Goal: Task Accomplishment & Management: Manage account settings

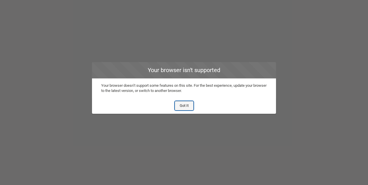
click at [187, 105] on button "Got It" at bounding box center [184, 105] width 19 height 9
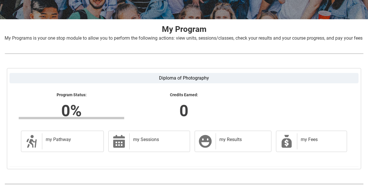
scroll to position [105, 0]
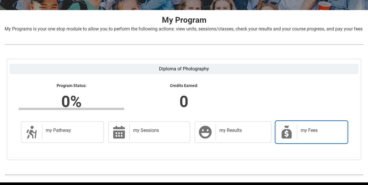
click at [311, 134] on h2 "my Fees" at bounding box center [321, 131] width 40 height 6
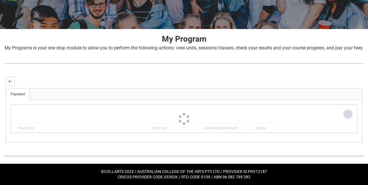
scroll to position [67, 0]
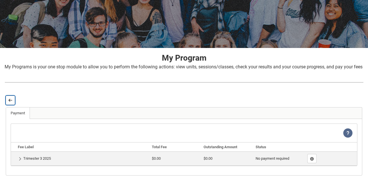
click at [9, 104] on button "Back" at bounding box center [10, 100] width 9 height 9
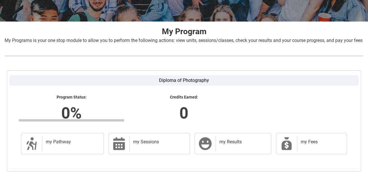
scroll to position [105, 0]
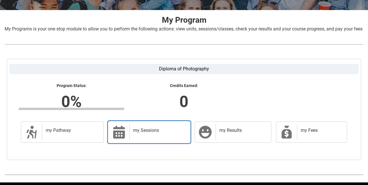
click at [130, 135] on div "my Sessions" at bounding box center [159, 132] width 58 height 16
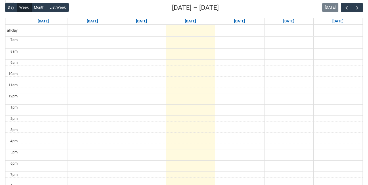
scroll to position [168, 0]
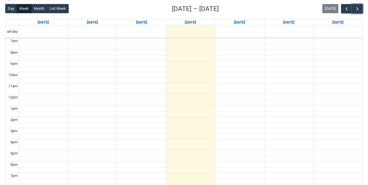
click at [362, 14] on button "button" at bounding box center [357, 9] width 11 height 10
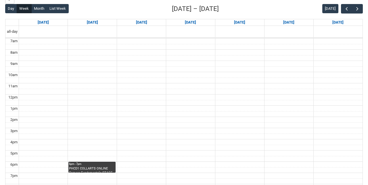
click at [81, 171] on link "6pm - 7pm PHCD1 COLLARTS ONLINE Camera Fundamentals STAGE 1 | Online | [PERSON_…" at bounding box center [92, 167] width 47 height 11
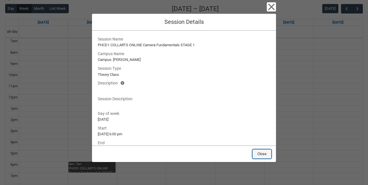
click at [261, 159] on button "Close" at bounding box center [262, 154] width 19 height 9
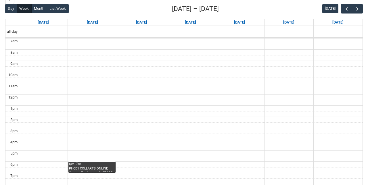
click at [89, 173] on link "6pm - 7pm PHCD1 COLLARTS ONLINE Camera Fundamentals STAGE 1 | Online | [PERSON_…" at bounding box center [92, 167] width 47 height 11
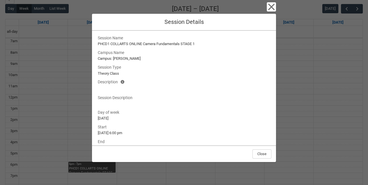
scroll to position [0, 0]
click at [268, 7] on icon "button" at bounding box center [271, 6] width 9 height 9
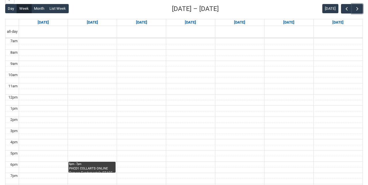
click at [358, 12] on span "button" at bounding box center [358, 9] width 6 height 6
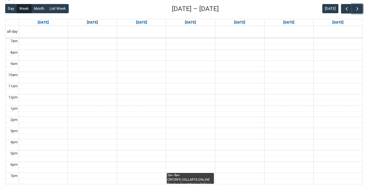
click at [359, 14] on button "button" at bounding box center [357, 9] width 11 height 10
click at [363, 14] on button "button" at bounding box center [357, 9] width 11 height 10
click at [343, 14] on button "button" at bounding box center [346, 9] width 11 height 10
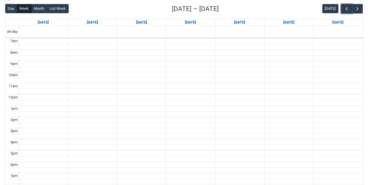
click at [348, 12] on span "button" at bounding box center [347, 9] width 6 height 6
click at [347, 12] on span "button" at bounding box center [347, 9] width 6 height 6
click at [347, 14] on button "button" at bounding box center [346, 9] width 11 height 10
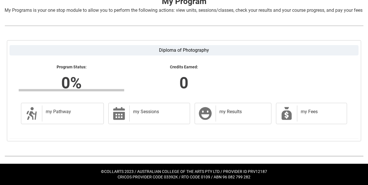
scroll to position [105, 0]
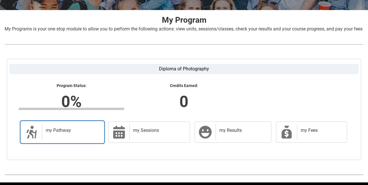
click at [36, 139] on icon at bounding box center [31, 132] width 10 height 13
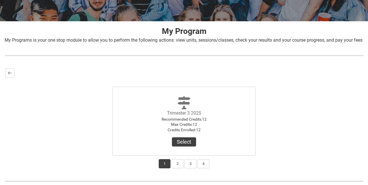
scroll to position [101, 0]
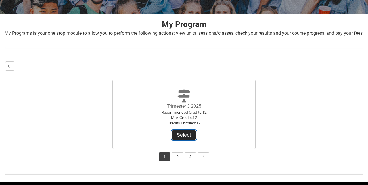
click at [190, 140] on button "Select" at bounding box center [184, 135] width 24 height 9
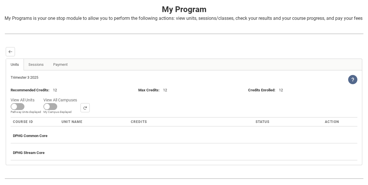
scroll to position [119, 0]
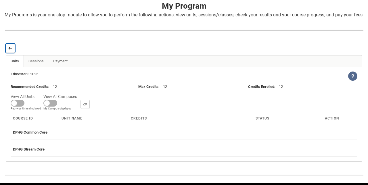
click at [10, 51] on lightning-primitive-icon "button" at bounding box center [10, 48] width 4 height 4
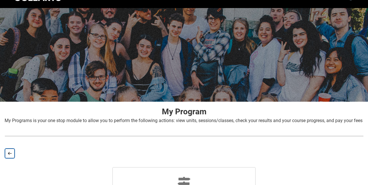
click at [9, 156] on lightning-primitive-icon "button" at bounding box center [10, 154] width 4 height 4
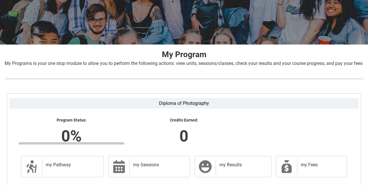
scroll to position [73, 0]
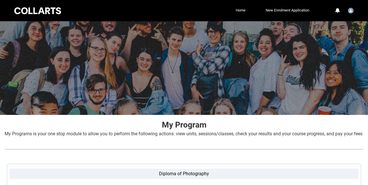
scroll to position [1, 0]
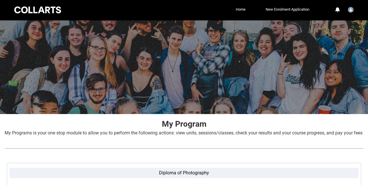
click at [239, 10] on link "Home" at bounding box center [241, 9] width 13 height 9
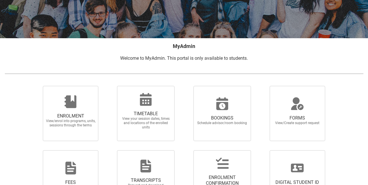
scroll to position [77, 0]
click at [53, 112] on span "ENROLMENT View/enrol into programs, units, sessions through the terms" at bounding box center [70, 121] width 55 height 24
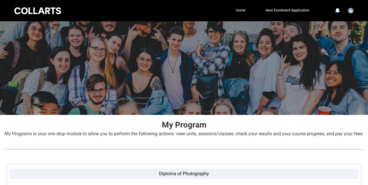
click at [240, 12] on link "Home" at bounding box center [241, 10] width 13 height 9
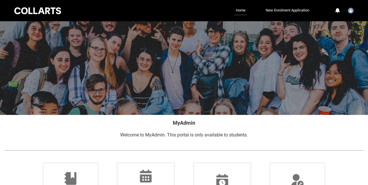
click at [38, 14] on div at bounding box center [37, 10] width 49 height 9
click at [237, 22] on div at bounding box center [184, 68] width 368 height 94
click at [350, 13] on img "User Profile Student.tpole.20253190" at bounding box center [351, 11] width 6 height 6
click at [336, 25] on span "Profile" at bounding box center [337, 24] width 10 height 5
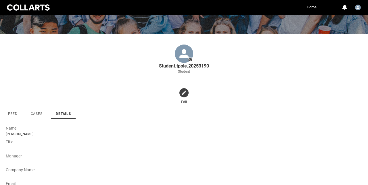
scroll to position [75, 0]
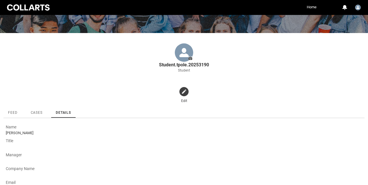
click at [189, 58] on icon at bounding box center [191, 58] width 4 height 3
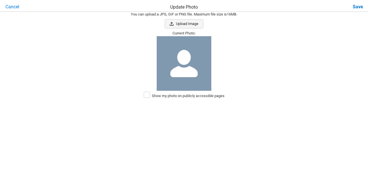
click at [187, 24] on button "Upload Image" at bounding box center [184, 23] width 39 height 9
type input "C:\fakepath\20250502_185824.jpg"
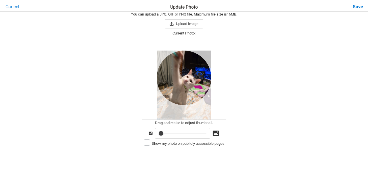
click at [358, 10] on span "Save" at bounding box center [356, 7] width 15 height 9
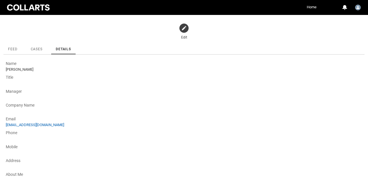
scroll to position [138, 0]
click at [11, 163] on div "Address" at bounding box center [14, 160] width 17 height 7
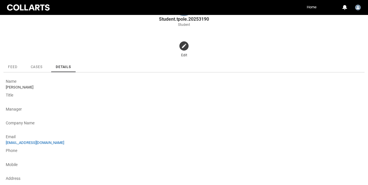
scroll to position [120, 0]
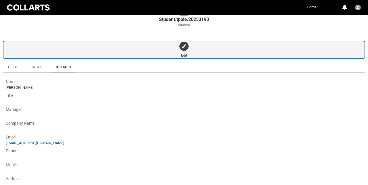
click at [185, 47] on img "button" at bounding box center [184, 46] width 5 height 5
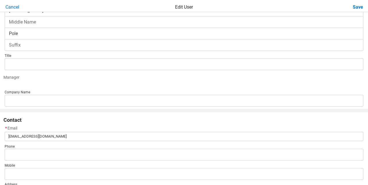
scroll to position [24, 0]
click at [18, 21] on input "Middle Name" at bounding box center [184, 22] width 359 height 12
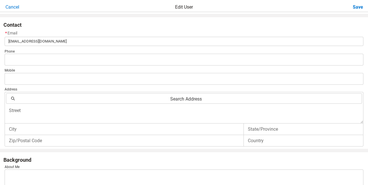
scroll to position [120, 0]
type input "Lee"
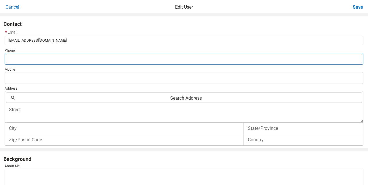
click at [14, 59] on div "About * Name First Name Toni Middle Name Lee Last Name * Pole Suffix Title Mana…" at bounding box center [184, 42] width 368 height 300
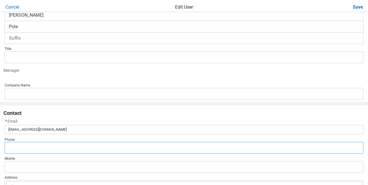
scroll to position [127, 0]
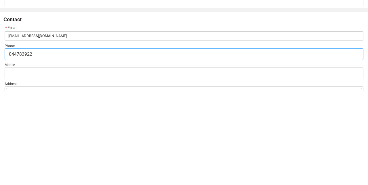
type input "0447839222"
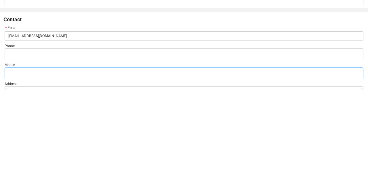
click at [9, 166] on input "Mobile" at bounding box center [184, 168] width 359 height 12
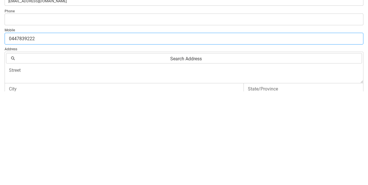
scroll to position [66, 0]
type input "0447839222"
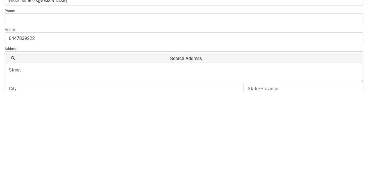
click at [18, 147] on span "Search Address" at bounding box center [186, 152] width 343 height 10
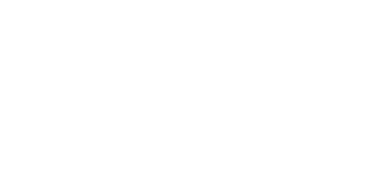
scroll to position [127, 0]
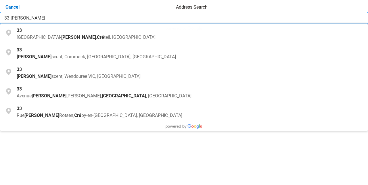
click at [68, 75] on span "scent, Wendouree VIC, Australia" at bounding box center [96, 76] width 89 height 5
type input "33 Marie Crescent, Wendouree VIC, Australia"
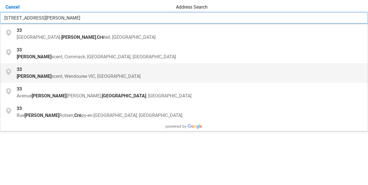
type textarea "33 Marie Crescent"
type input "Wendouree"
type input "VIC"
type input "3355"
type input "Australia"
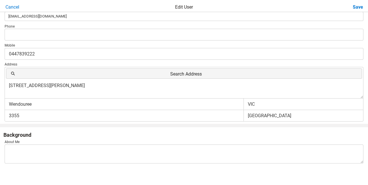
scroll to position [151, 0]
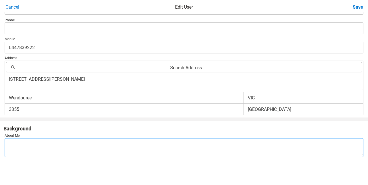
click at [31, 143] on textarea "About Me" at bounding box center [184, 147] width 359 height 19
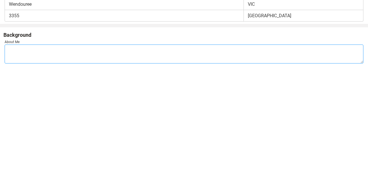
scroll to position [133, 0]
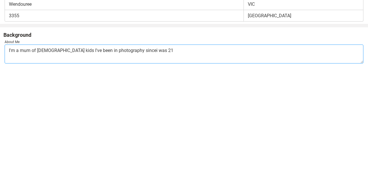
click at [112, 143] on textarea "I'm a mum of 4 kids I've been in photography sincei was 21" at bounding box center [184, 147] width 359 height 19
click at [110, 144] on textarea "I'm a mum of 4 kids I've been in photography sincei was 21" at bounding box center [184, 147] width 359 height 19
click at [112, 143] on textarea "I'm a mum of 4 kids I've been in photography sincei was 21" at bounding box center [184, 147] width 359 height 19
click at [145, 143] on textarea "I'm a mum of 4 kids I've been in photography since was 21" at bounding box center [184, 147] width 359 height 19
click at [42, 142] on textarea "I'm a mum of 4 kids I've been in photography since was 21" at bounding box center [184, 147] width 359 height 19
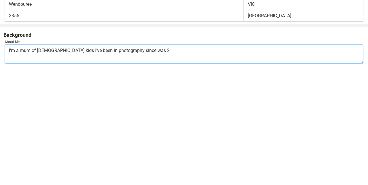
click at [44, 142] on textarea "I'm a mum of 4 kids I've been in photography since was 21" at bounding box center [184, 147] width 359 height 19
click at [39, 143] on textarea "I'm a mum of 4 kids I've been in photography since was 21" at bounding box center [184, 147] width 359 height 19
click at [43, 141] on textarea "I'm a mum of 4 19, 17, kids I've been in photography since was 21" at bounding box center [184, 147] width 359 height 19
click at [41, 143] on textarea "I'm a mum of 4 19, 17, kids I've been in photography since was 21" at bounding box center [184, 147] width 359 height 19
click at [58, 143] on textarea "I'm a mum of 4 , 19, 17, kids I've been in photography since was 21" at bounding box center [184, 147] width 359 height 19
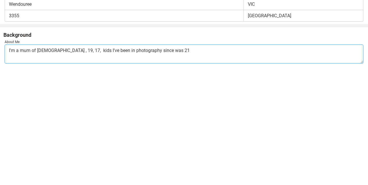
click at [55, 143] on textarea "I'm a mum of 4 , 19, 17, kids I've been in photography since was 21" at bounding box center [184, 147] width 359 height 19
click at [54, 142] on textarea "I'm a mum of 4 , 19, 17, kids I've been in photography since was 21" at bounding box center [184, 147] width 359 height 19
click at [59, 140] on textarea "I'm a mum of 4 , 19, 17, kids I've been in photography since was 21" at bounding box center [184, 147] width 359 height 19
click at [55, 143] on textarea "I'm a mum of 4 , 19, 17, kids I've been in photography since was 21" at bounding box center [184, 147] width 359 height 19
click at [55, 140] on textarea "I'm a mum of 4 , 19, 17, kids I've been in photography since was 21" at bounding box center [184, 147] width 359 height 19
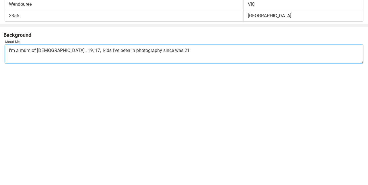
click at [55, 140] on textarea "I'm a mum of 4 , 19, 17, kids I've been in photography since was 21" at bounding box center [184, 147] width 359 height 19
click at [39, 143] on textarea "I'm a mum of 4 , 19, 17,10 and 8 kids I've been in photography since was 21" at bounding box center [184, 147] width 359 height 19
click at [36, 143] on textarea "I'm a mum of 4 , 19, 17,10 and 8 kids I've been in photography since was 21" at bounding box center [184, 147] width 359 height 19
click at [40, 143] on textarea "I'm a mum of 4 , 19, 17,10 and 8 kids I've been in photography since was 21" at bounding box center [184, 147] width 359 height 19
click at [90, 143] on textarea "I'm a mum of 4 kids, 19, 17,10 and 8 kids I've been in photography since was 21" at bounding box center [184, 147] width 359 height 19
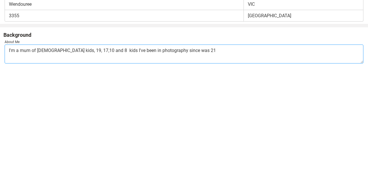
click at [96, 151] on textarea "I'm a mum of 4 kids, 19, 17,10 and 8 kids I've been in photography since was 21" at bounding box center [184, 147] width 359 height 19
click at [95, 141] on textarea "I'm a mum of 4 kids, 19, 17,10 and 8 kids I've been in photography since was 21" at bounding box center [184, 147] width 359 height 19
click at [91, 142] on textarea "I'm a mum of 4 kids, 19, 17,10 and 8 kids I've been in photography since was 21" at bounding box center [184, 147] width 359 height 19
click at [91, 144] on textarea "I'm a mum of 4 kids, 19, 17,10 and 8 kids I've been in photography since was 21" at bounding box center [184, 147] width 359 height 19
click at [107, 143] on textarea "I'm a mum of 4 kids, 19, 17,10 and 8 kids been in photography since was 21" at bounding box center [184, 147] width 359 height 19
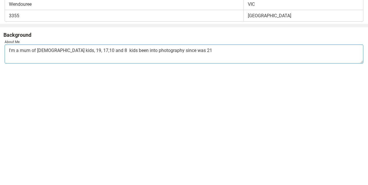
click at [91, 142] on textarea "I'm a mum of 4 kids, 19, 17,10 and 8 kids been into photography since was 21" at bounding box center [184, 147] width 359 height 19
click at [85, 141] on textarea "I'm a mum of 4 kids, 19, 17,10 and 8 s been into photography since was 21" at bounding box center [184, 147] width 359 height 19
click at [84, 145] on textarea "I'm a mum of 4 kids, 19, 17,10 and 8 s been into photography since was 21" at bounding box center [184, 147] width 359 height 19
click at [86, 140] on textarea "I'm a mum of 4 kids, 19, 17,10 and 8 s been into photography since was 21" at bounding box center [184, 147] width 359 height 19
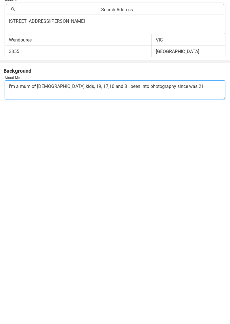
scroll to position [31, 0]
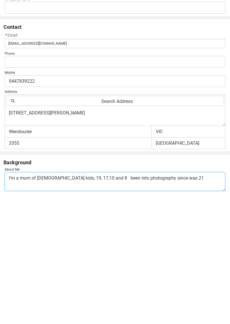
type textarea "I'm a mum of 4 kids, 19, 17,10 and 8 been into photography since was 21"
